Goal: Navigation & Orientation: Find specific page/section

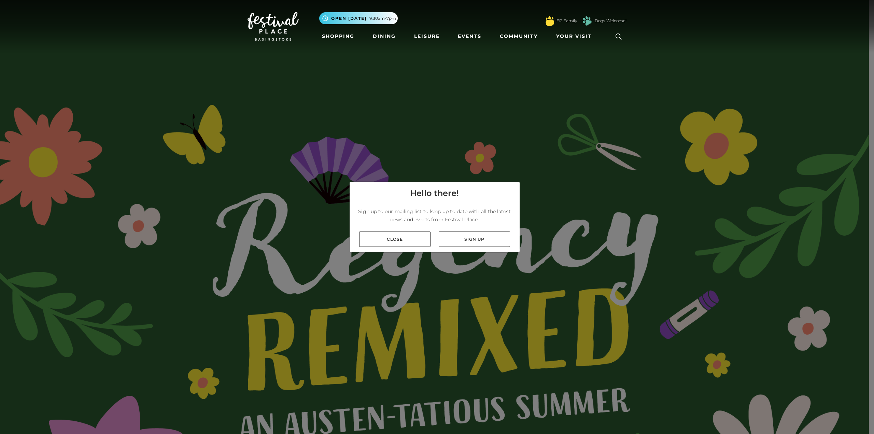
click at [399, 242] on link "Close" at bounding box center [394, 238] width 71 height 15
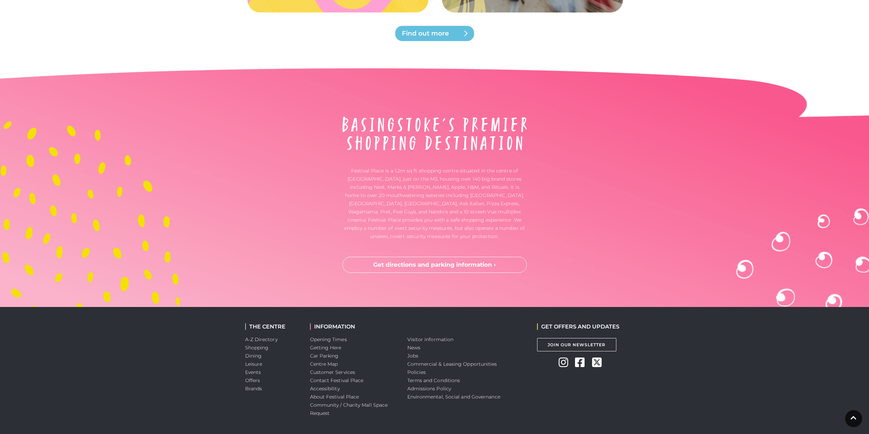
scroll to position [2563, 0]
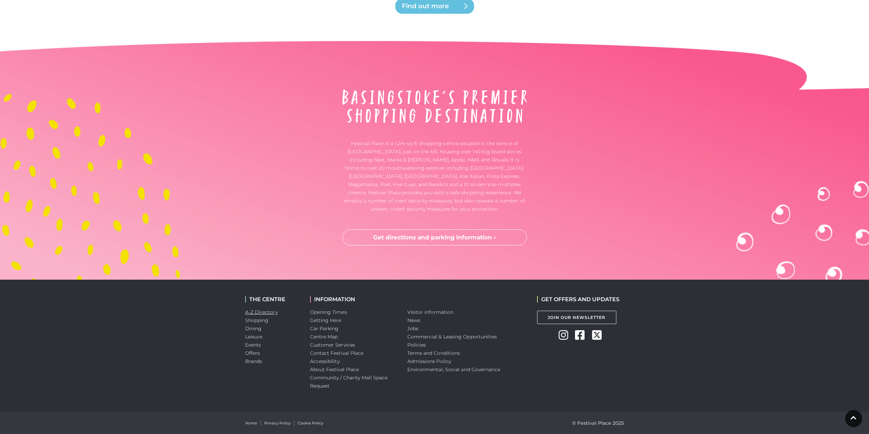
click at [270, 310] on link "A-Z Directory" at bounding box center [261, 312] width 32 height 6
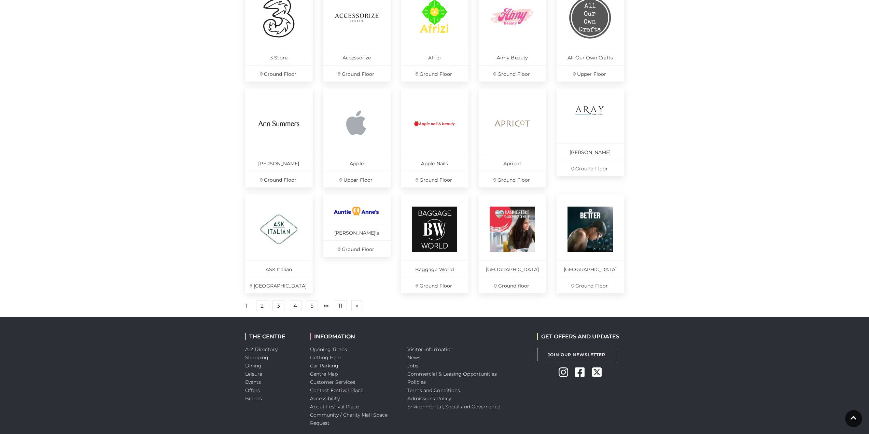
scroll to position [341, 0]
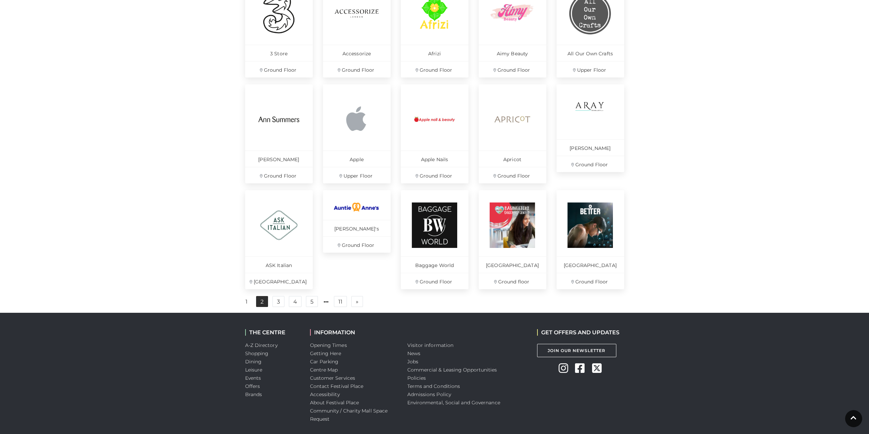
click at [265, 307] on link "2" at bounding box center [262, 301] width 12 height 11
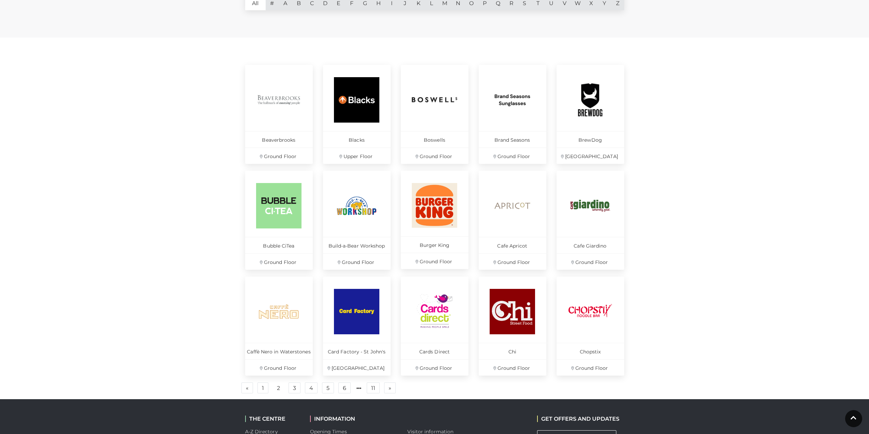
scroll to position [273, 0]
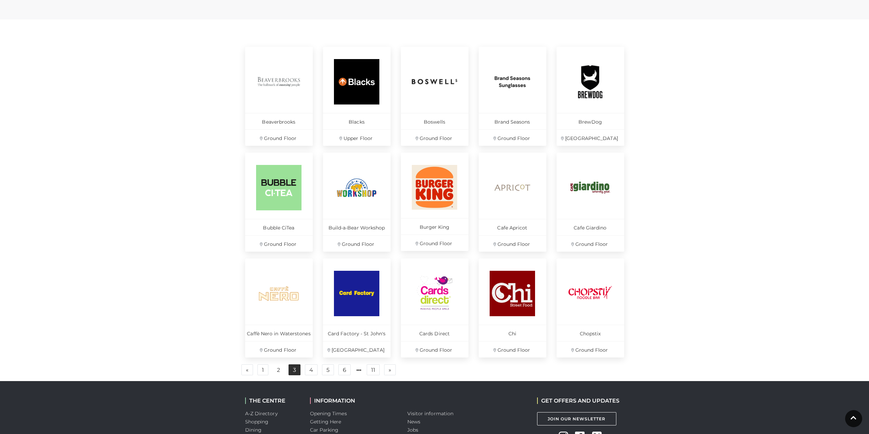
click at [294, 372] on link "3" at bounding box center [294, 369] width 12 height 11
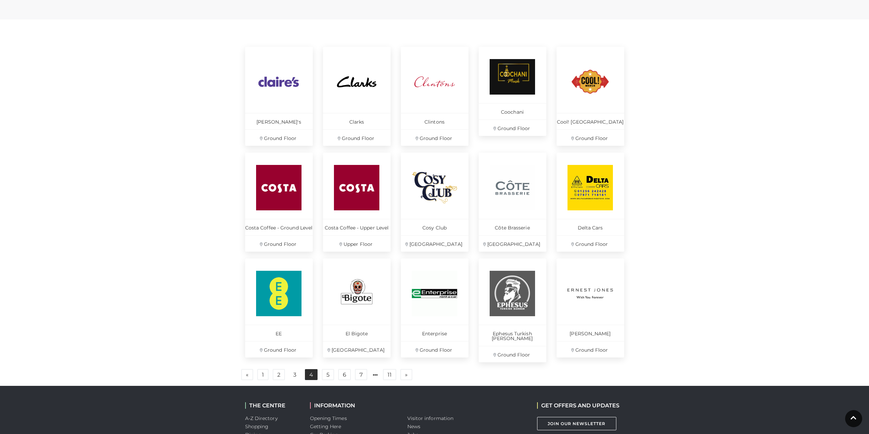
click at [312, 373] on link "4" at bounding box center [311, 374] width 13 height 11
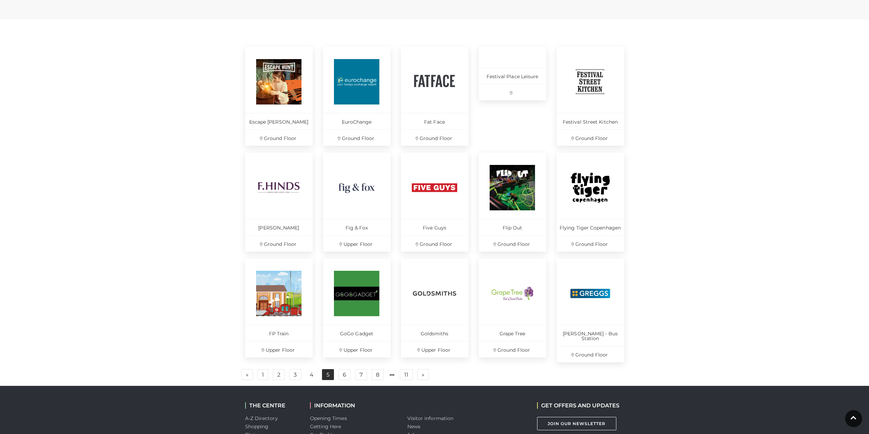
click at [330, 371] on link "5" at bounding box center [328, 374] width 12 height 11
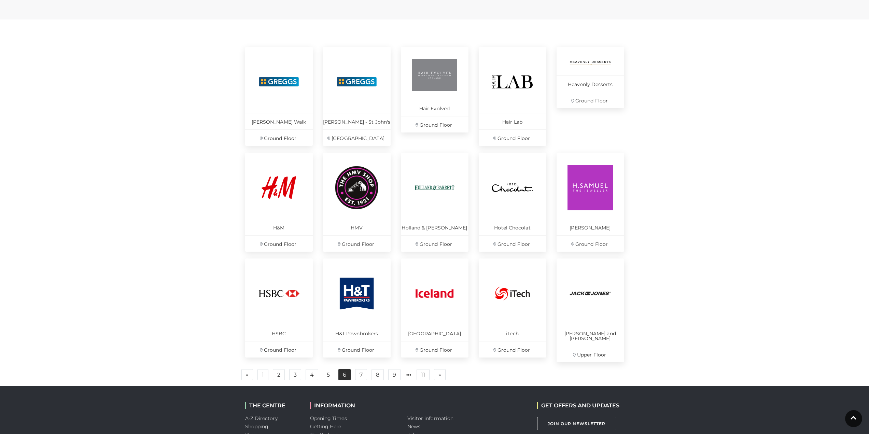
click at [344, 369] on link "6" at bounding box center [344, 374] width 12 height 11
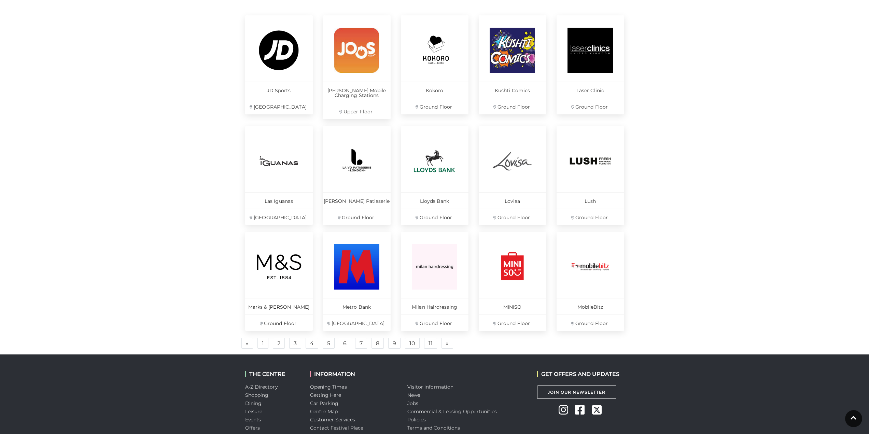
scroll to position [307, 0]
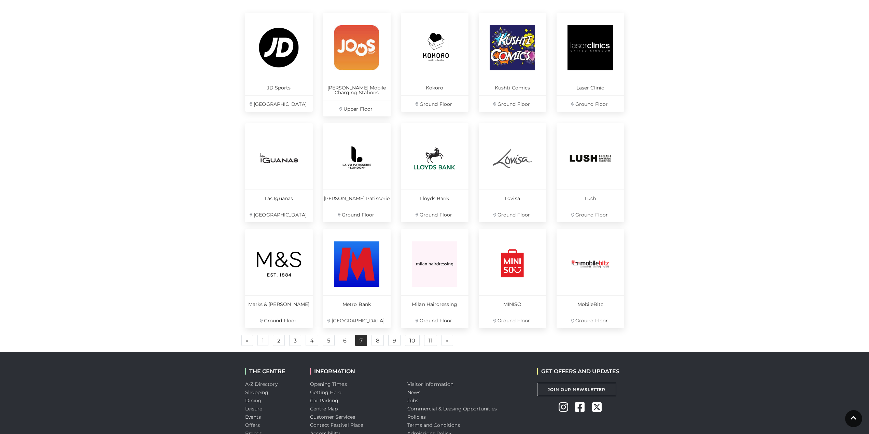
click at [361, 339] on link "7" at bounding box center [361, 340] width 12 height 11
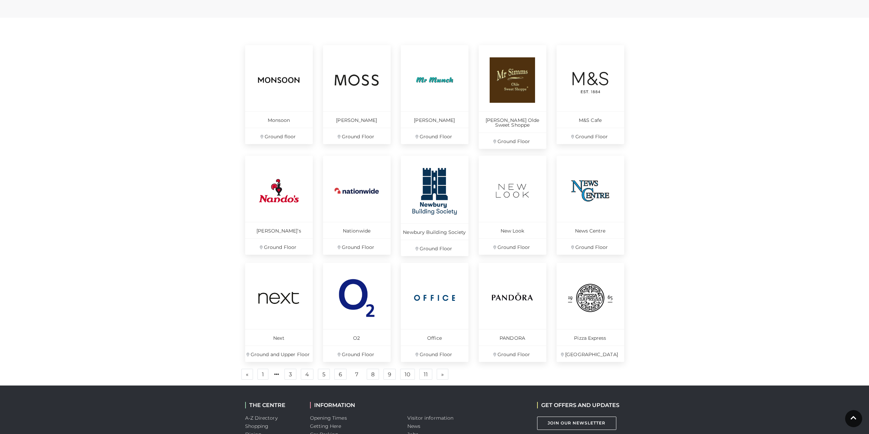
scroll to position [273, 0]
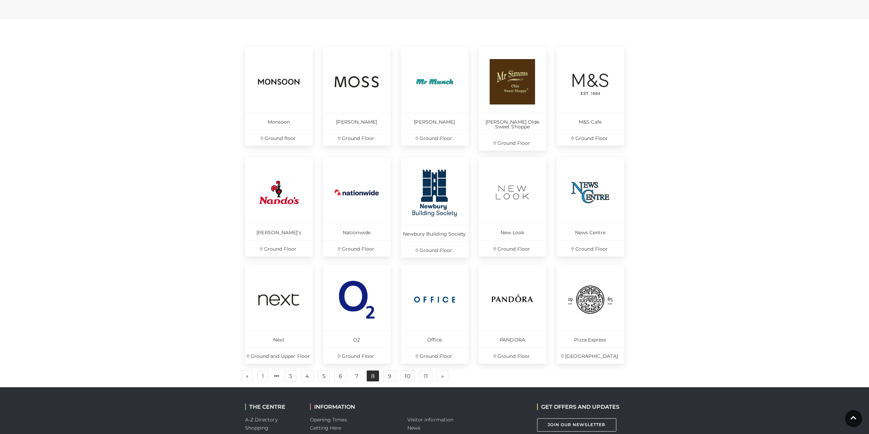
click at [376, 377] on link "8" at bounding box center [373, 375] width 12 height 11
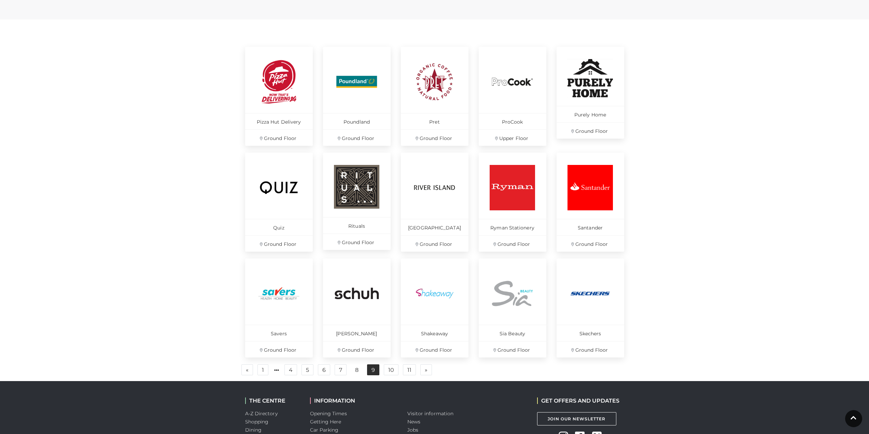
click at [376, 373] on link "9" at bounding box center [373, 369] width 12 height 11
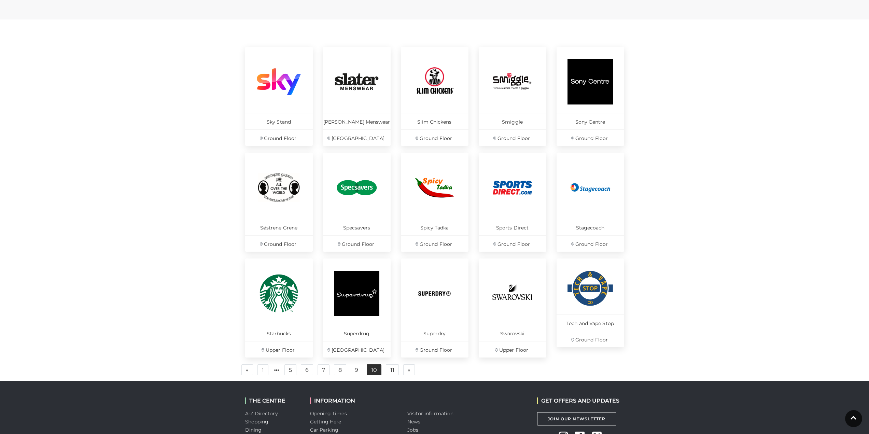
click at [372, 371] on link "10" at bounding box center [374, 369] width 15 height 11
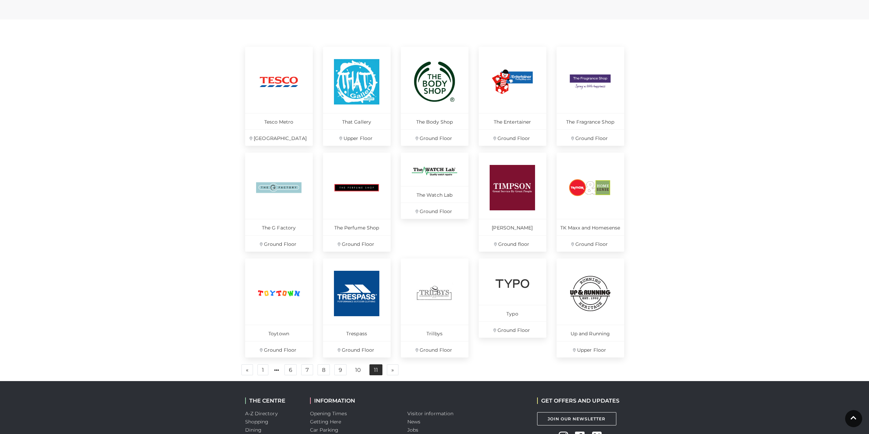
click at [373, 370] on link "11" at bounding box center [375, 369] width 13 height 11
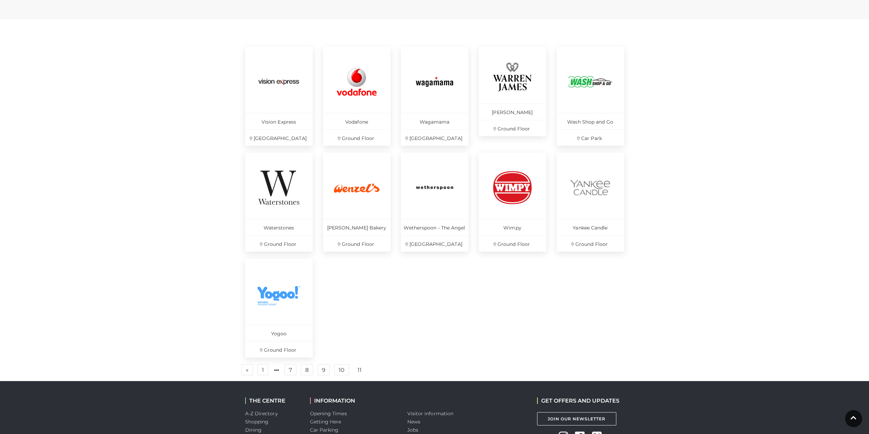
scroll to position [273, 0]
